Goal: Find specific page/section: Find specific page/section

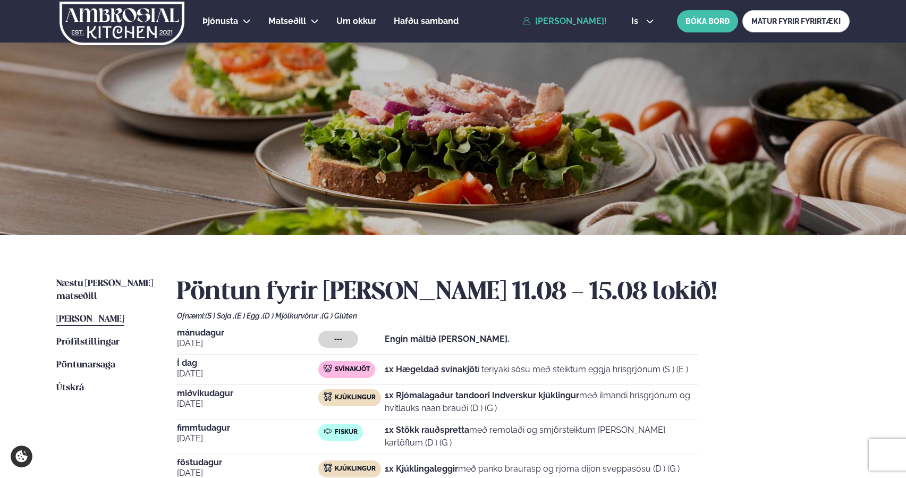
scroll to position [100, 0]
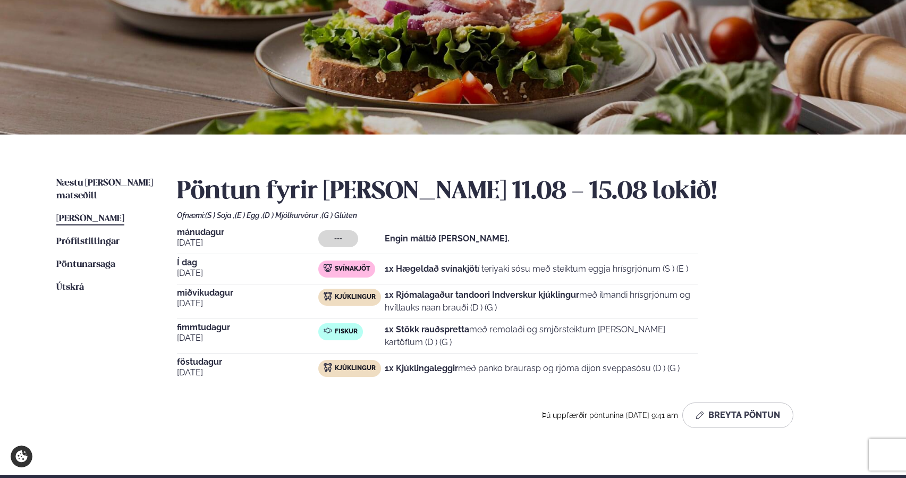
drag, startPoint x: 315, startPoint y: 366, endPoint x: 658, endPoint y: 370, distance: 343.3
click at [658, 370] on div "[DATE] Kjúklingur 1x Kjúklingaleggir með panko braurasp og rjóma dijon sveppasó…" at bounding box center [437, 371] width 521 height 26
copy div "[DATE] Kjúklingur 1x Kjúklingaleggir með panko braurasp og rjóma dijon sveppasó…"
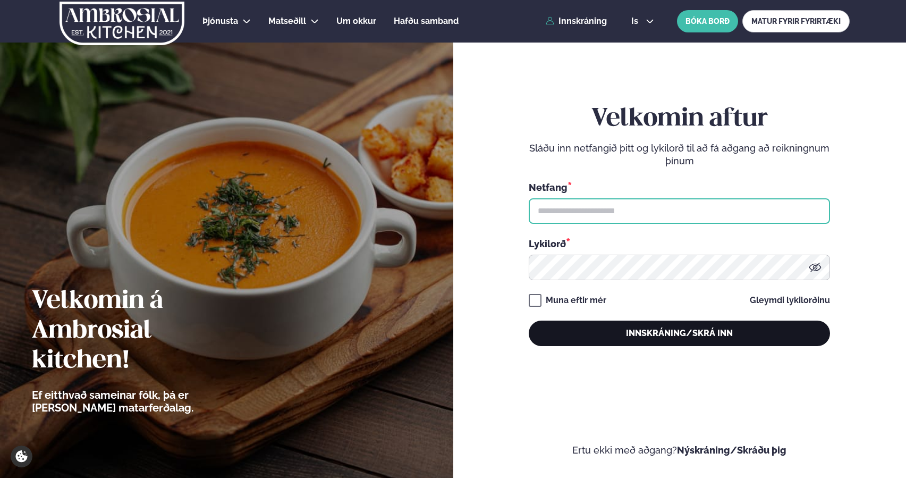
type input "**********"
click at [668, 345] on button "Innskráning/Skrá inn" at bounding box center [679, 333] width 301 height 26
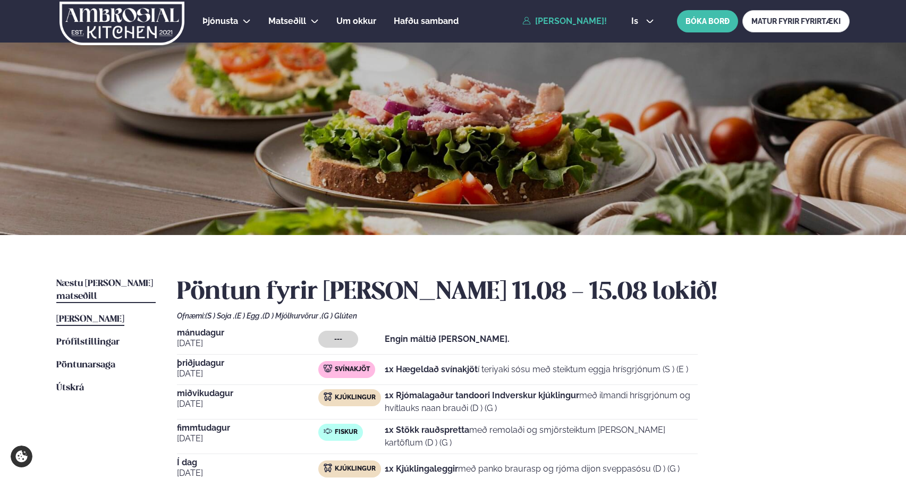
click at [124, 287] on span "Næstu [PERSON_NAME] matseðill" at bounding box center [104, 290] width 97 height 22
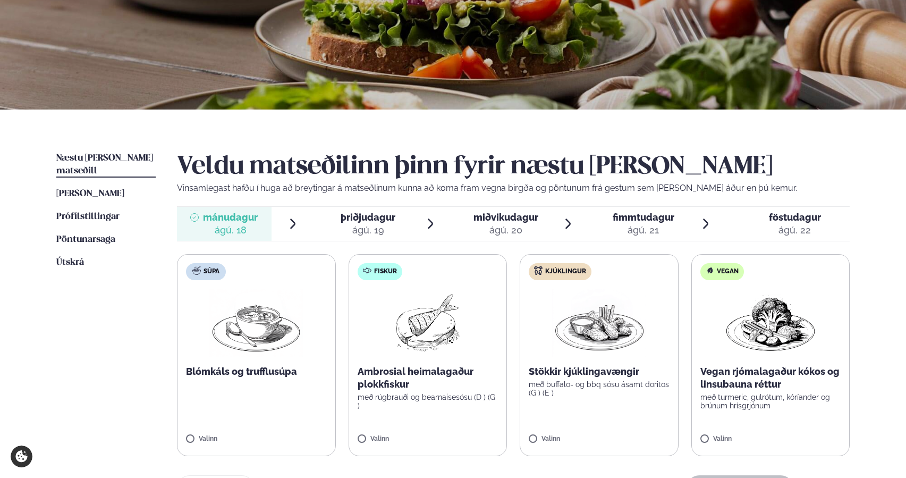
scroll to position [128, 0]
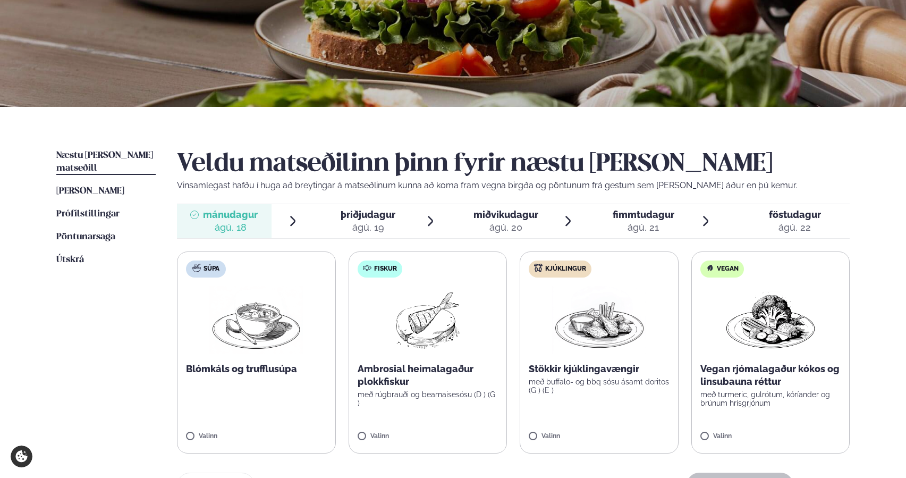
click at [373, 228] on div "ágú. 19" at bounding box center [368, 227] width 55 height 13
